Goal: Information Seeking & Learning: Learn about a topic

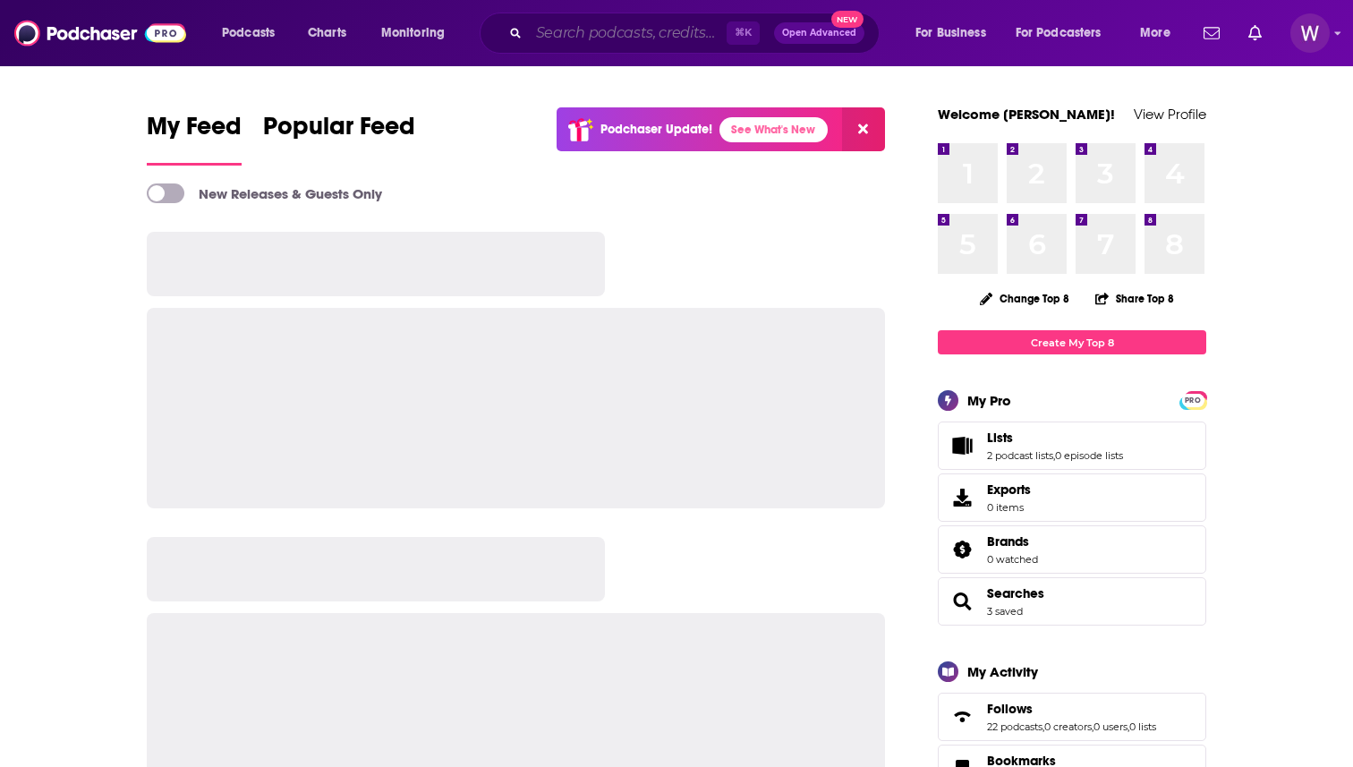
click at [548, 43] on input "Search podcasts, credits, & more..." at bounding box center [628, 33] width 198 height 29
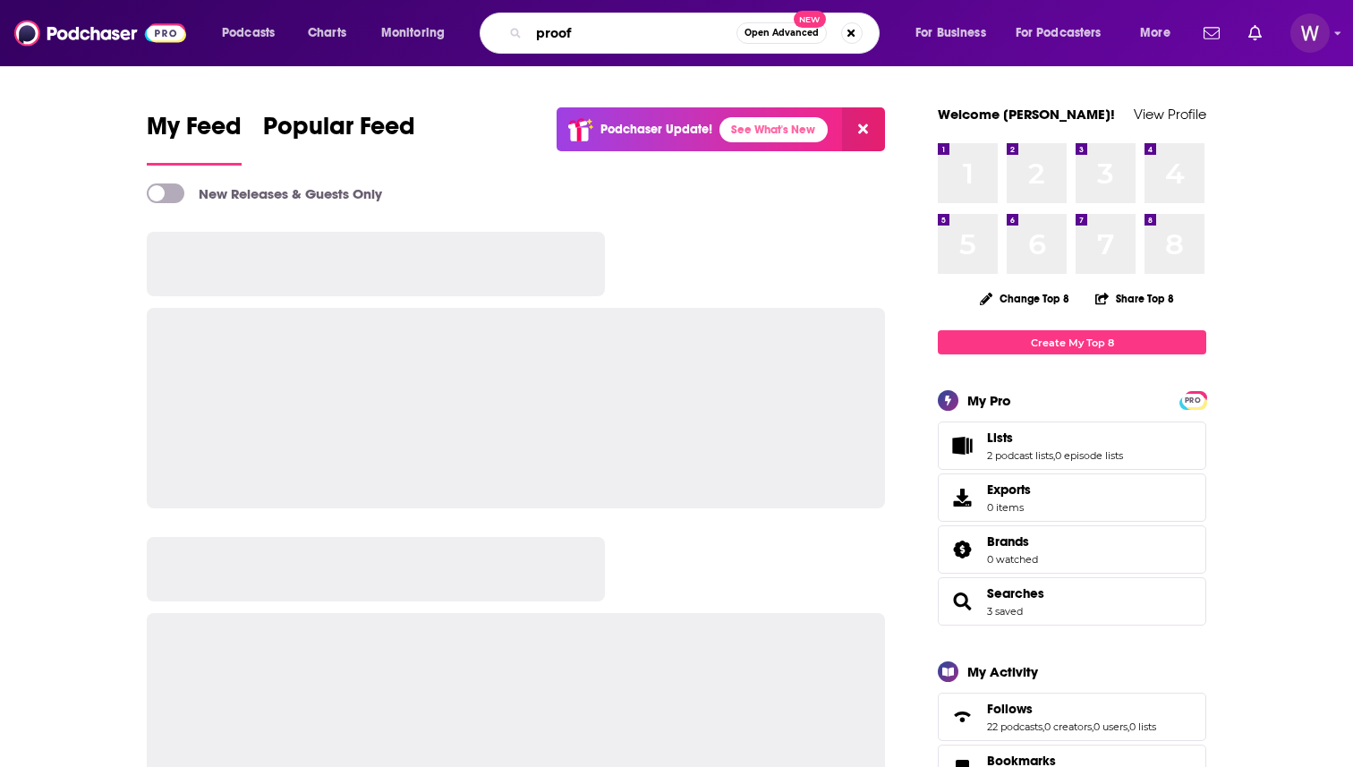
type input "proof"
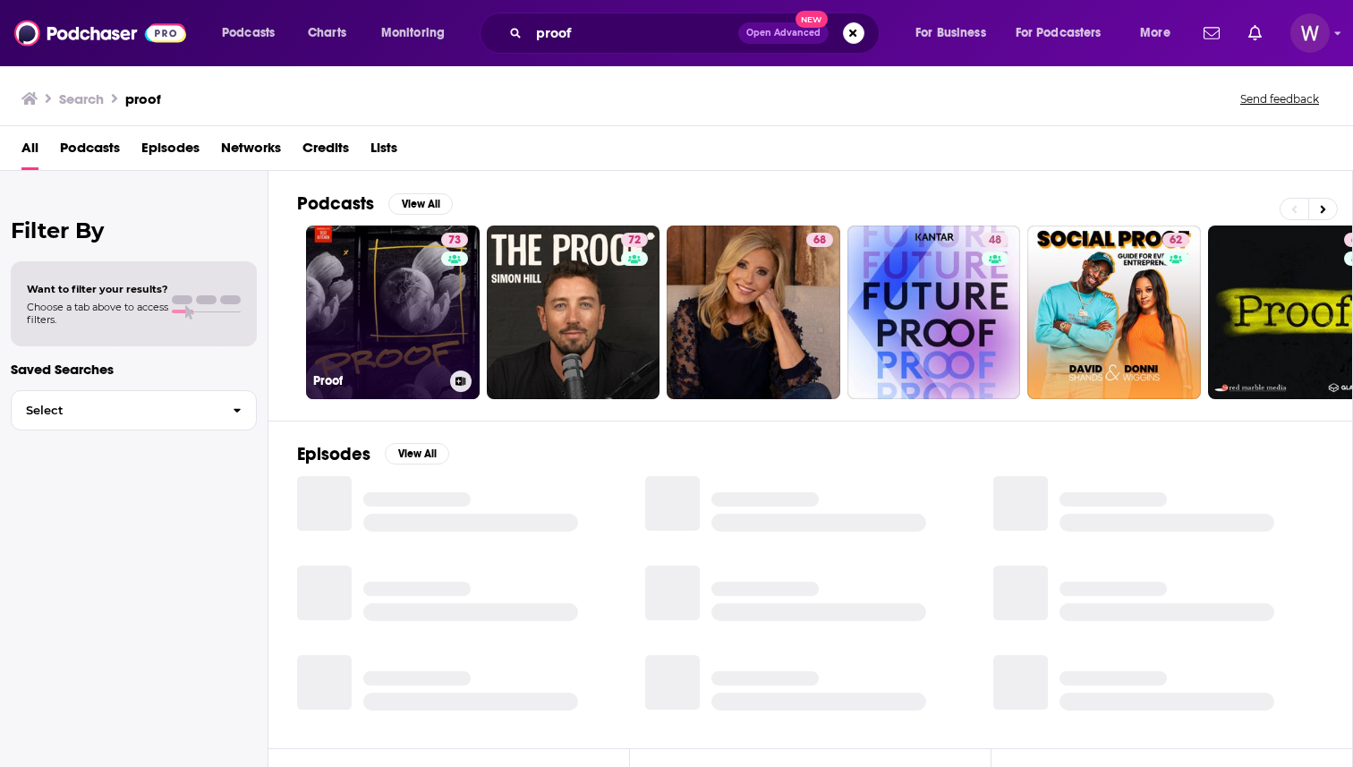
click at [401, 288] on link "73 Proof" at bounding box center [393, 313] width 174 height 174
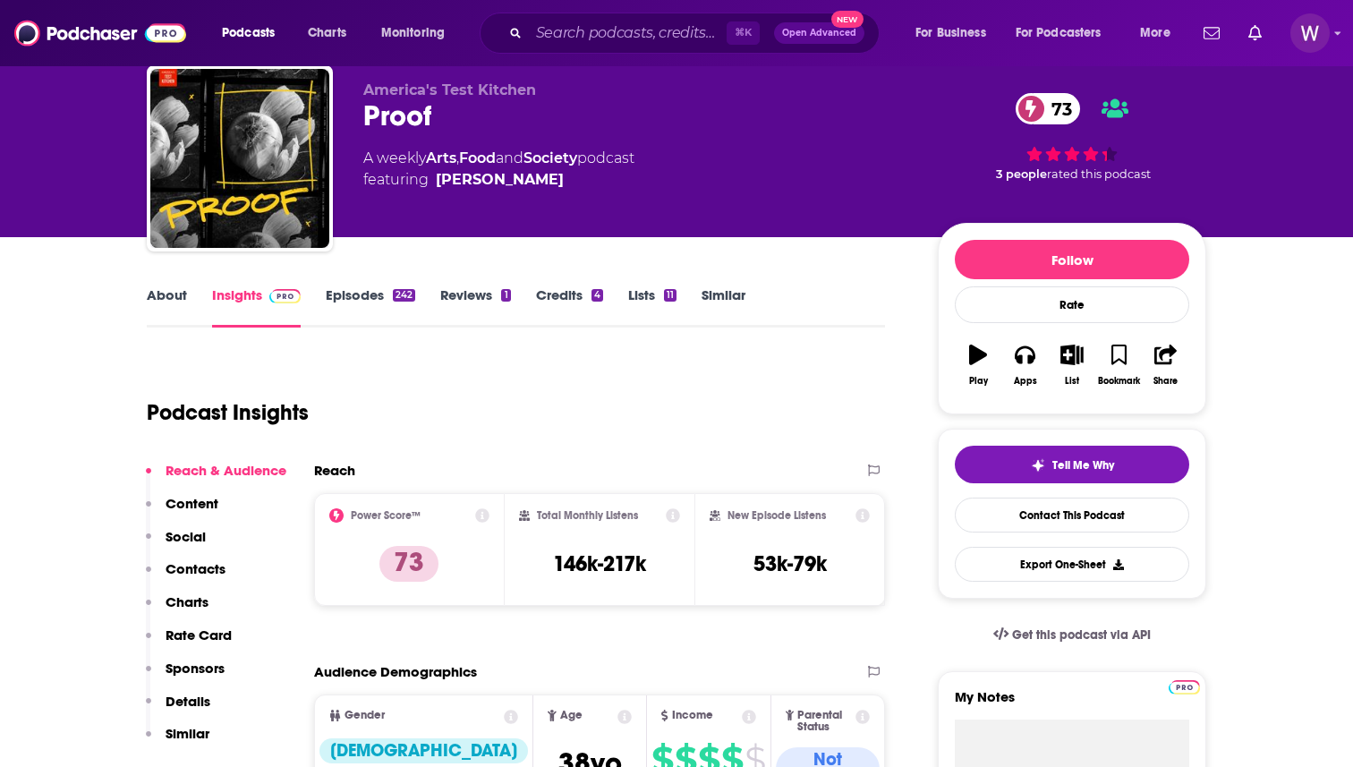
scroll to position [78, 0]
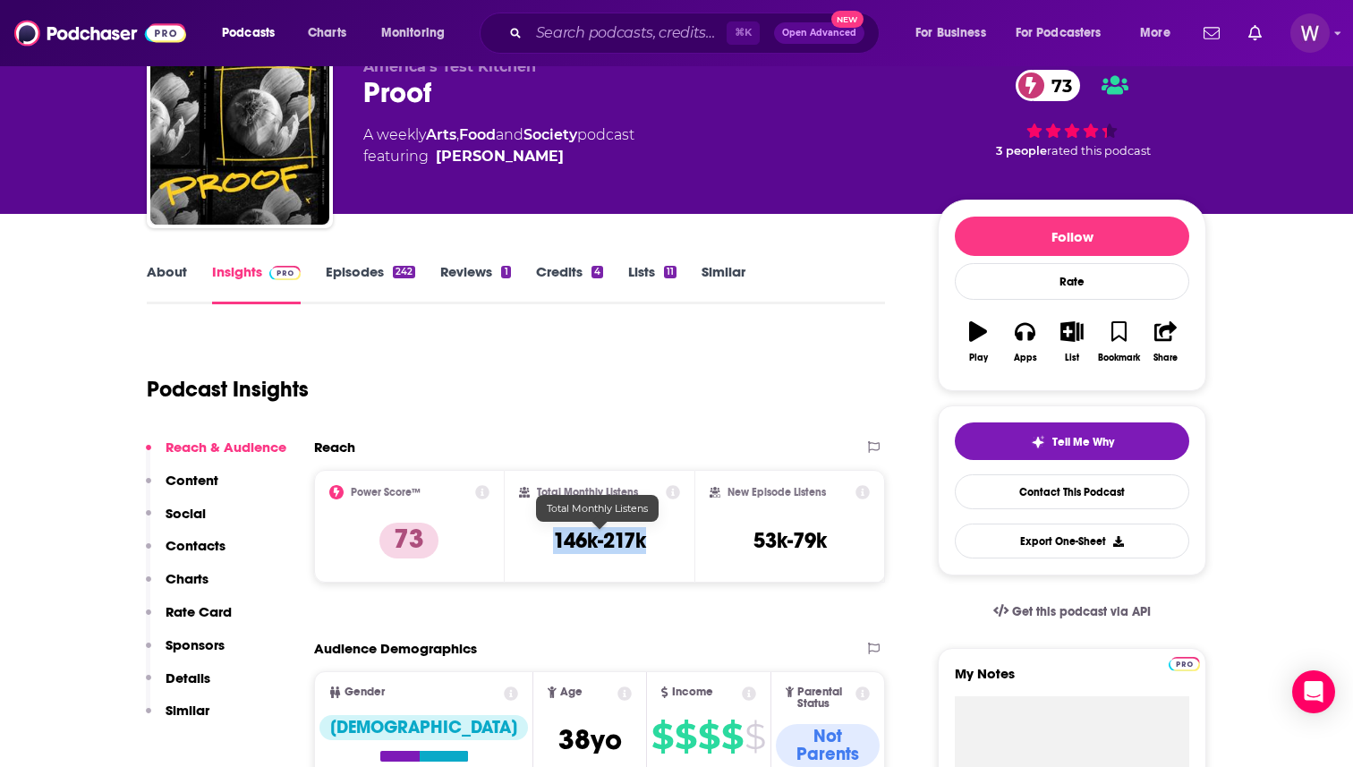
drag, startPoint x: 551, startPoint y: 542, endPoint x: 645, endPoint y: 542, distance: 93.1
click at [645, 542] on h3 "146k-217k" at bounding box center [599, 540] width 93 height 27
copy h3 "146k-217k"
